Goal: Information Seeking & Learning: Learn about a topic

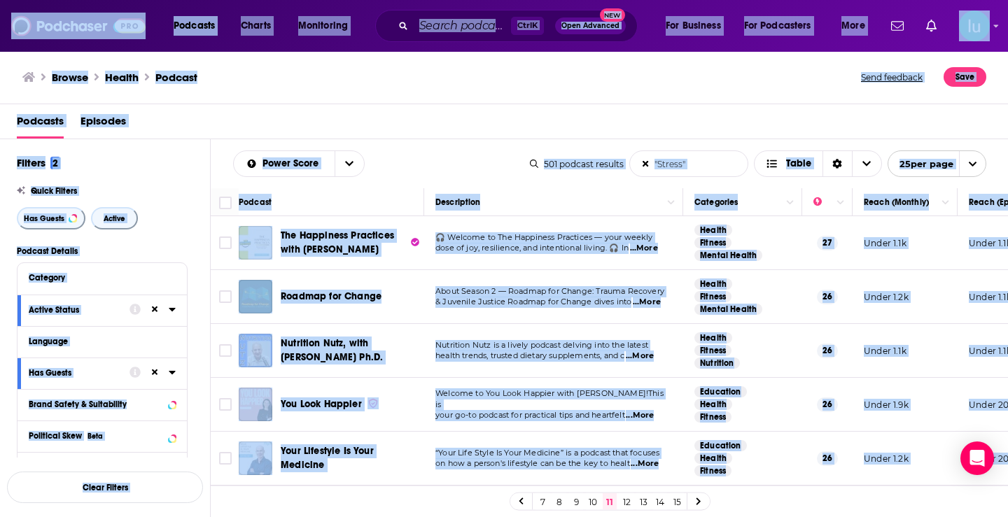
scroll to position [676, 0]
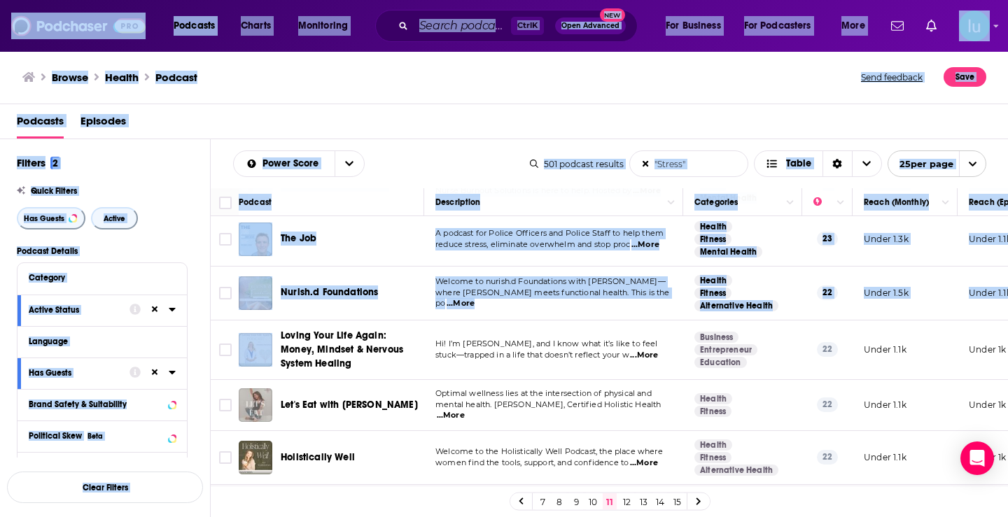
click at [422, 356] on div "Loving Your Life Again: Money, Mindset & Nervous System Healing" at bounding box center [354, 350] width 146 height 42
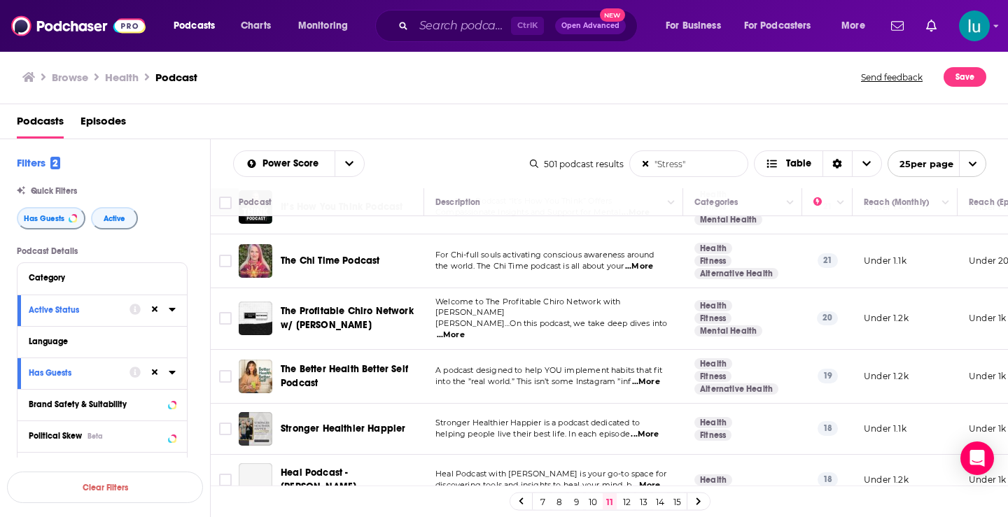
scroll to position [992, 0]
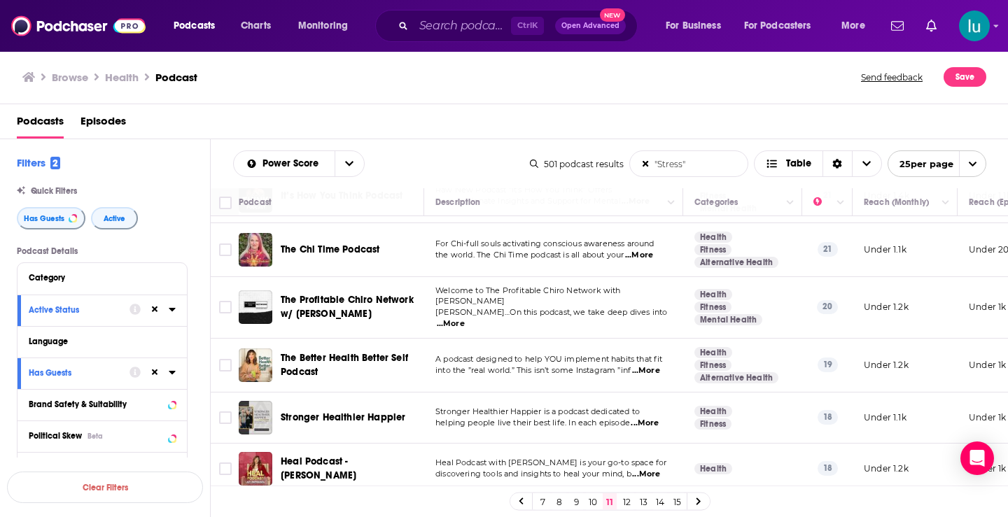
click at [647, 365] on span "...More" at bounding box center [646, 370] width 28 height 11
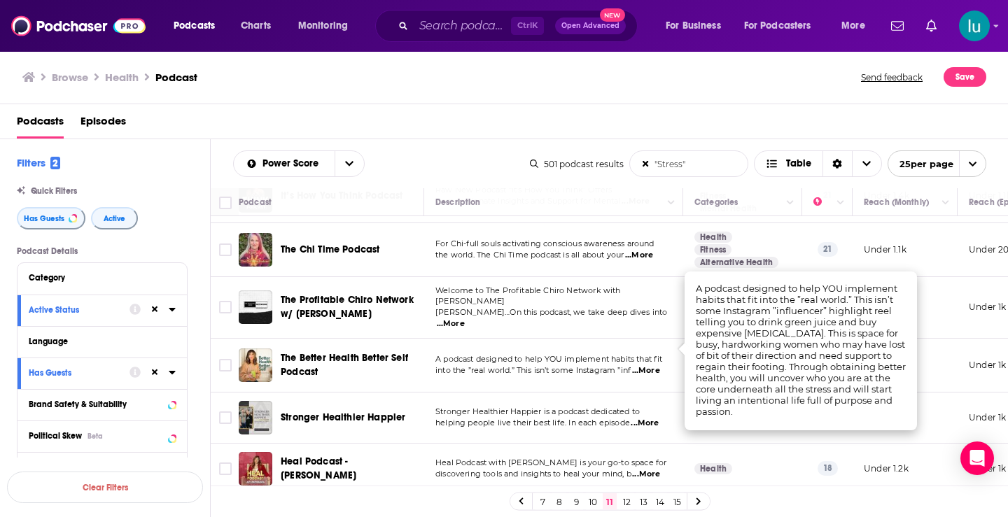
click at [643, 418] on span "...More" at bounding box center [645, 423] width 28 height 11
